Goal: Transaction & Acquisition: Subscribe to service/newsletter

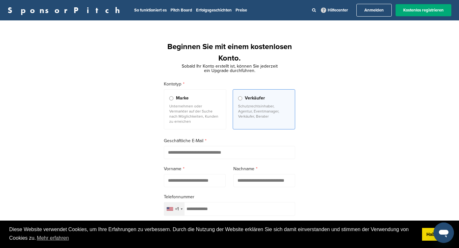
click at [220, 154] on input "email" at bounding box center [229, 152] width 131 height 13
type input "**********"
type input "*******"
type input "******"
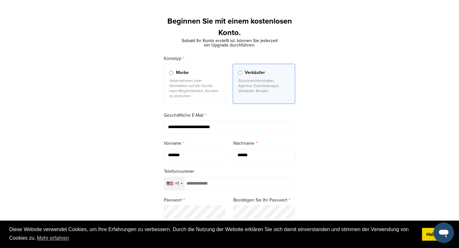
scroll to position [33, 0]
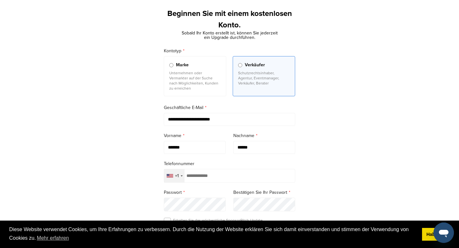
click at [183, 179] on div "+1" at bounding box center [174, 175] width 20 height 13
click at [191, 191] on input "text" at bounding box center [229, 189] width 131 height 13
type input "*****"
click at [193, 210] on li "Deutschland +49" at bounding box center [229, 205] width 131 height 12
click at [242, 180] on input "tel" at bounding box center [229, 176] width 131 height 14
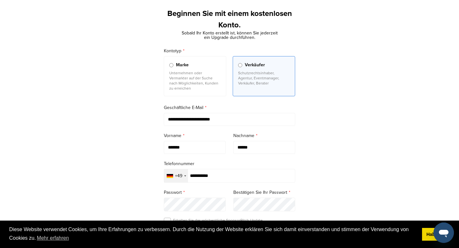
type input "**********"
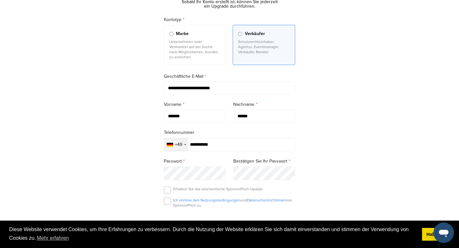
scroll to position [103, 0]
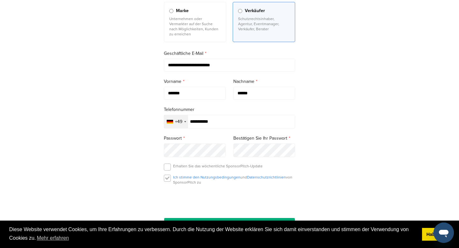
click at [168, 181] on label at bounding box center [167, 178] width 7 height 7
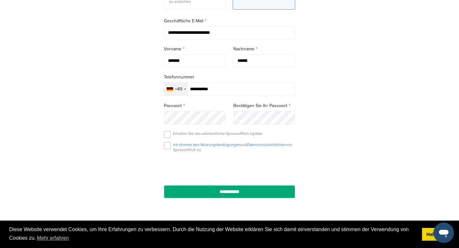
scroll to position [144, 0]
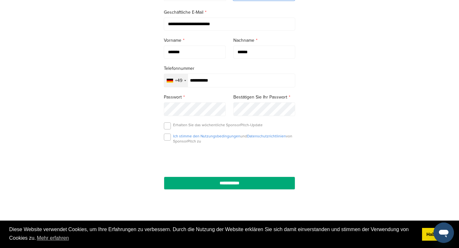
click at [255, 183] on input "**********" at bounding box center [229, 182] width 131 height 13
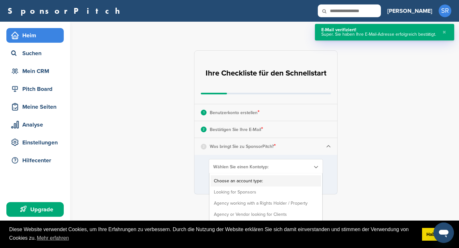
click at [259, 168] on font "Wählen Sie einen Kontotyp:" at bounding box center [240, 166] width 55 height 5
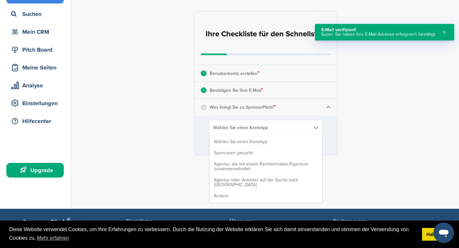
scroll to position [40, 0]
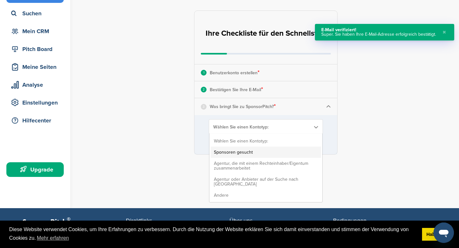
click at [254, 154] on li "Sponsoren gesucht" at bounding box center [266, 151] width 110 height 11
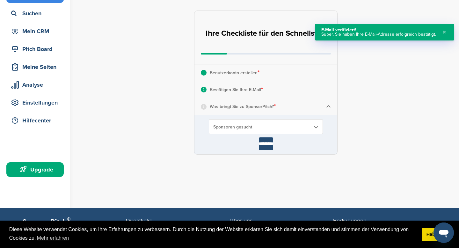
click at [265, 146] on input "*********" at bounding box center [266, 143] width 14 height 13
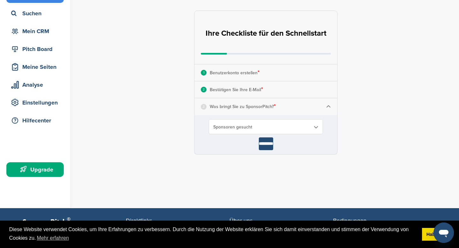
click at [268, 143] on input "*********" at bounding box center [266, 143] width 14 height 13
click at [288, 107] on div "3 Was bringt Sie zu SponsorPitch? *" at bounding box center [265, 106] width 143 height 17
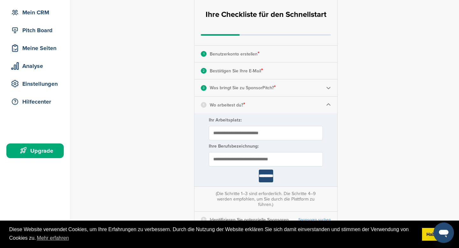
scroll to position [68, 0]
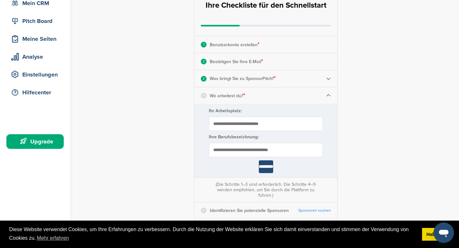
click at [260, 124] on input "Ihr Arbeitsplatz:" at bounding box center [266, 124] width 114 height 14
type input "**********"
click at [260, 149] on input "text" at bounding box center [266, 150] width 114 height 14
type input "**********"
click at [271, 171] on input "*********" at bounding box center [266, 166] width 14 height 13
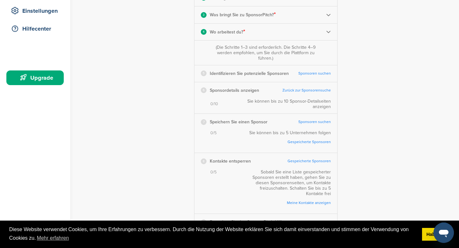
scroll to position [131, 0]
click at [314, 74] on font "Sponsoren suchen" at bounding box center [314, 73] width 32 height 4
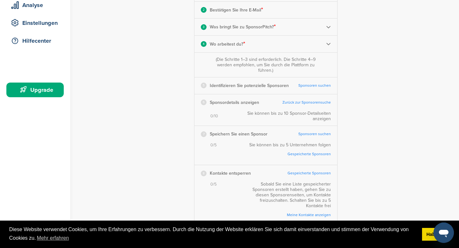
scroll to position [0, 0]
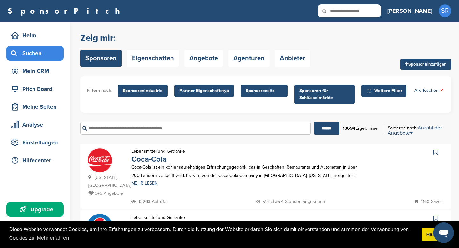
click at [386, 92] on font "Weitere Filter" at bounding box center [388, 90] width 28 height 5
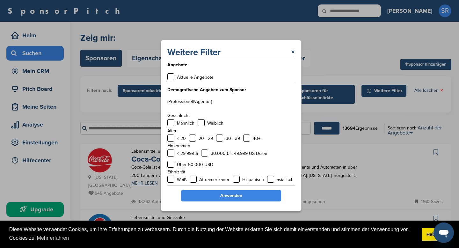
click at [175, 122] on div "Männlich" at bounding box center [180, 123] width 27 height 8
click at [171, 123] on label at bounding box center [170, 122] width 7 height 7
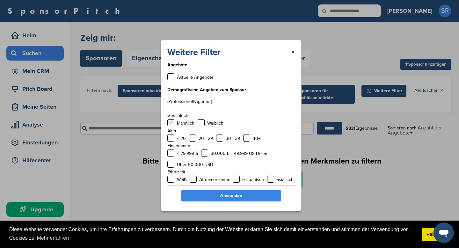
click at [169, 122] on label at bounding box center [170, 122] width 7 height 7
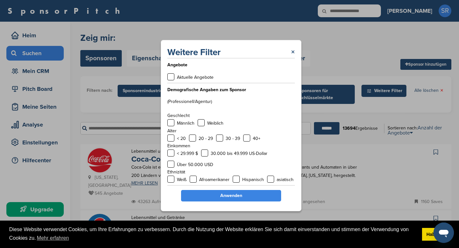
click at [296, 51] on div "Weitere Filter × Angebote Aktuelle Angebote Demografische Angaben zum Sponsor (…" at bounding box center [231, 125] width 141 height 171
click at [293, 47] on link "×" at bounding box center [293, 51] width 4 height 11
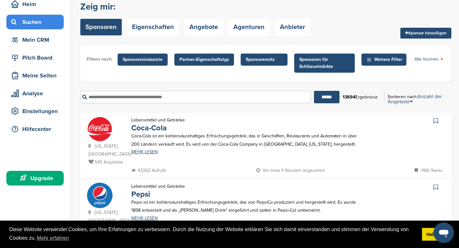
scroll to position [46, 0]
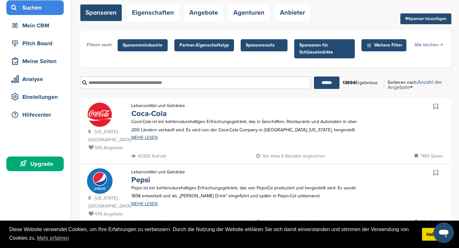
click at [388, 47] on font "Weitere Filter" at bounding box center [388, 44] width 28 height 5
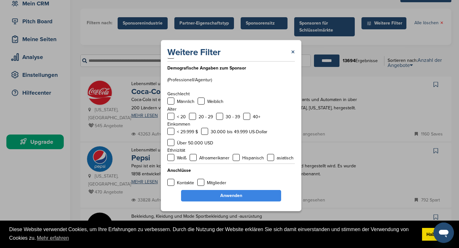
scroll to position [84, 0]
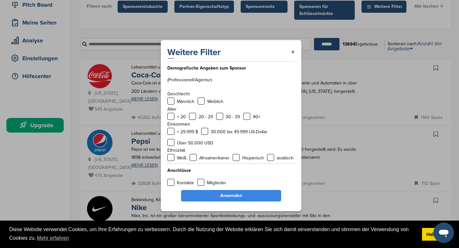
click at [294, 51] on font "×" at bounding box center [293, 51] width 4 height 9
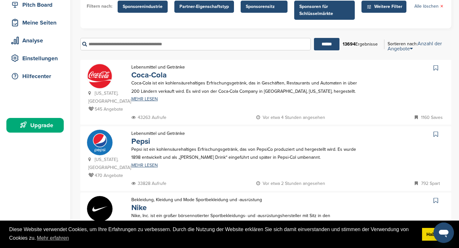
scroll to position [43, 0]
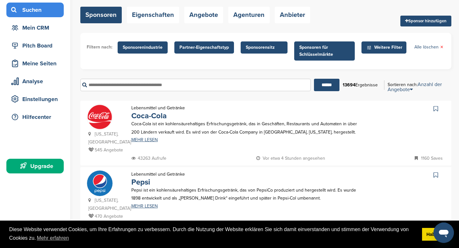
click at [263, 45] on font "Sponsorensitz" at bounding box center [260, 47] width 29 height 5
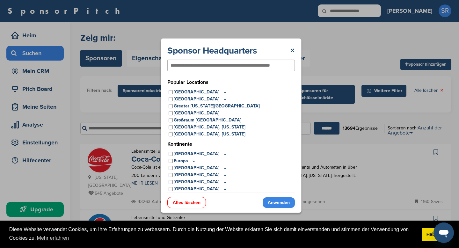
scroll to position [0, 0]
click at [225, 68] on input "text" at bounding box center [220, 65] width 100 height 6
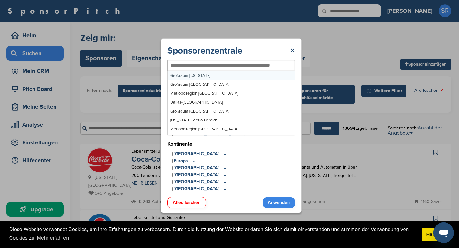
click at [194, 160] on icon at bounding box center [193, 160] width 5 height 5
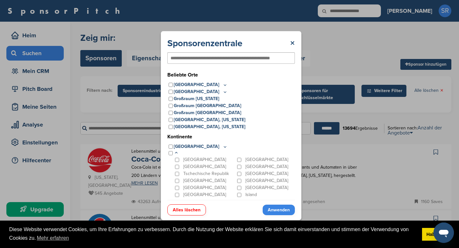
click at [198, 187] on font "Deutschland" at bounding box center [204, 187] width 43 height 5
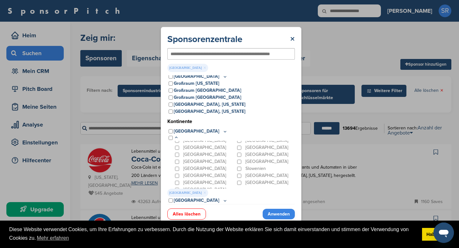
scroll to position [64, 0]
click at [196, 179] on font "Schweiz" at bounding box center [204, 177] width 43 height 5
click at [182, 177] on div "Schweiz" at bounding box center [205, 178] width 62 height 7
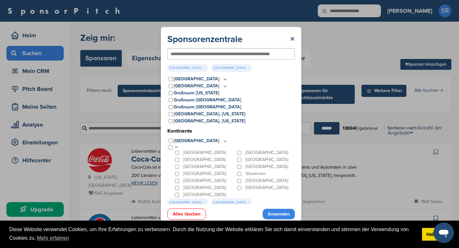
click at [278, 215] on font "Anwenden" at bounding box center [279, 213] width 22 height 5
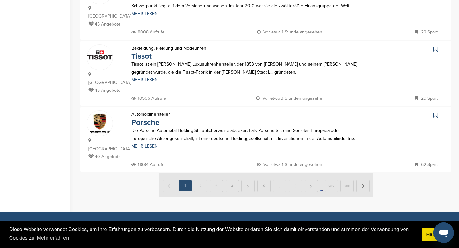
scroll to position [635, 0]
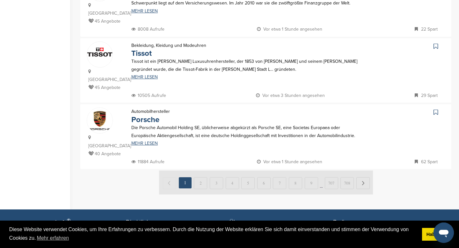
click at [203, 170] on img at bounding box center [266, 182] width 214 height 24
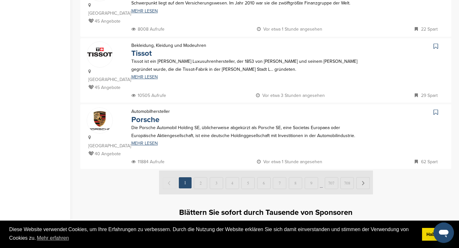
click at [259, 227] on font "Abonnement-Upgrade" at bounding box center [266, 230] width 58 height 7
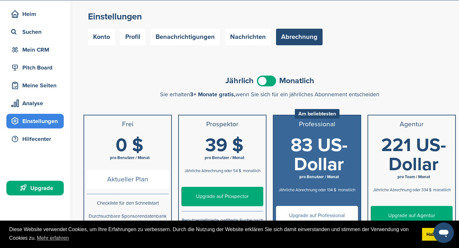
scroll to position [2, 0]
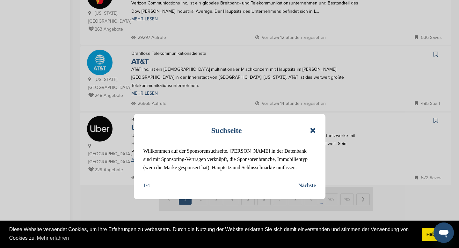
click at [314, 133] on icon at bounding box center [313, 130] width 6 height 8
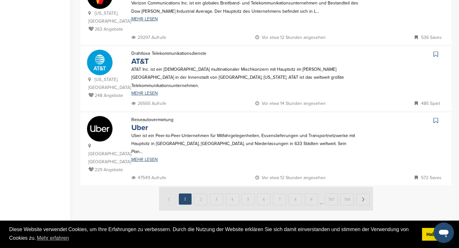
scroll to position [642, 0]
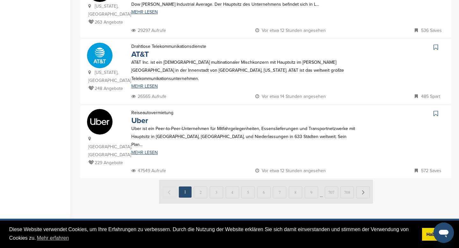
click at [200, 180] on img at bounding box center [266, 192] width 214 height 24
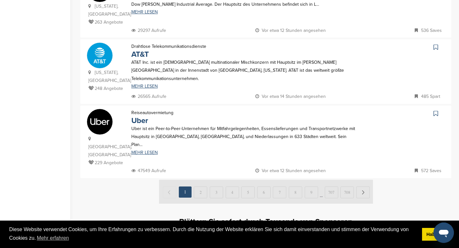
click at [265, 236] on font "Abonnement-Upgrade" at bounding box center [266, 239] width 58 height 7
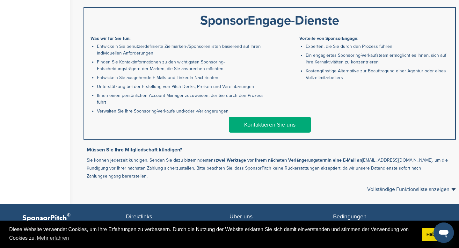
scroll to position [350, 0]
